Goal: Transaction & Acquisition: Purchase product/service

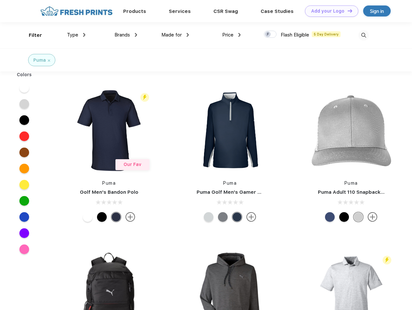
click at [329, 11] on link "Add your Logo Design Tool" at bounding box center [331, 10] width 53 height 11
click at [0, 0] on div "Design Tool" at bounding box center [0, 0] width 0 height 0
click at [347, 11] on link "Add your Logo Design Tool" at bounding box center [331, 10] width 53 height 11
click at [31, 35] on div "Filter" at bounding box center [35, 35] width 13 height 7
click at [76, 35] on span "Type" at bounding box center [72, 35] width 11 height 6
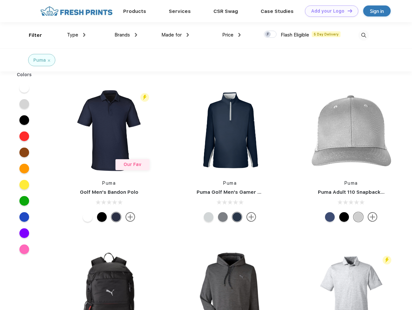
click at [126, 35] on span "Brands" at bounding box center [122, 35] width 16 height 6
click at [175, 35] on span "Made for" at bounding box center [171, 35] width 20 height 6
click at [231, 35] on span "Price" at bounding box center [227, 35] width 11 height 6
click at [270, 35] on div at bounding box center [270, 34] width 13 height 7
click at [268, 35] on input "checkbox" at bounding box center [266, 32] width 4 height 4
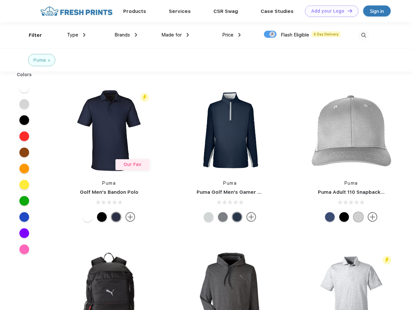
click at [363, 35] on img at bounding box center [363, 35] width 11 height 11
